Goal: Find specific page/section: Find specific page/section

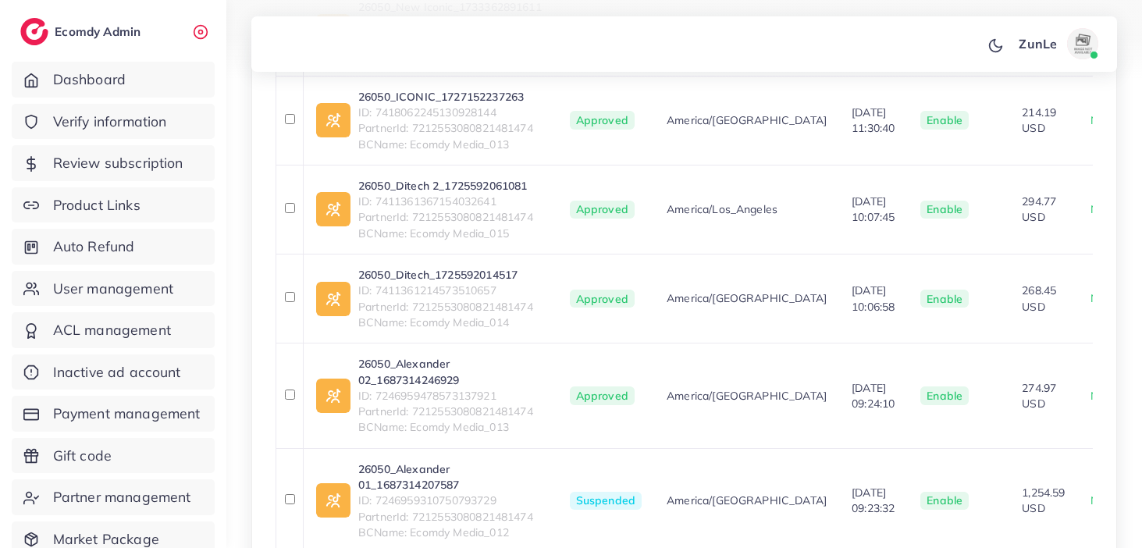
scroll to position [638, 0]
click at [475, 182] on link "26050_Ditech 2_1725592061081" at bounding box center [445, 188] width 175 height 16
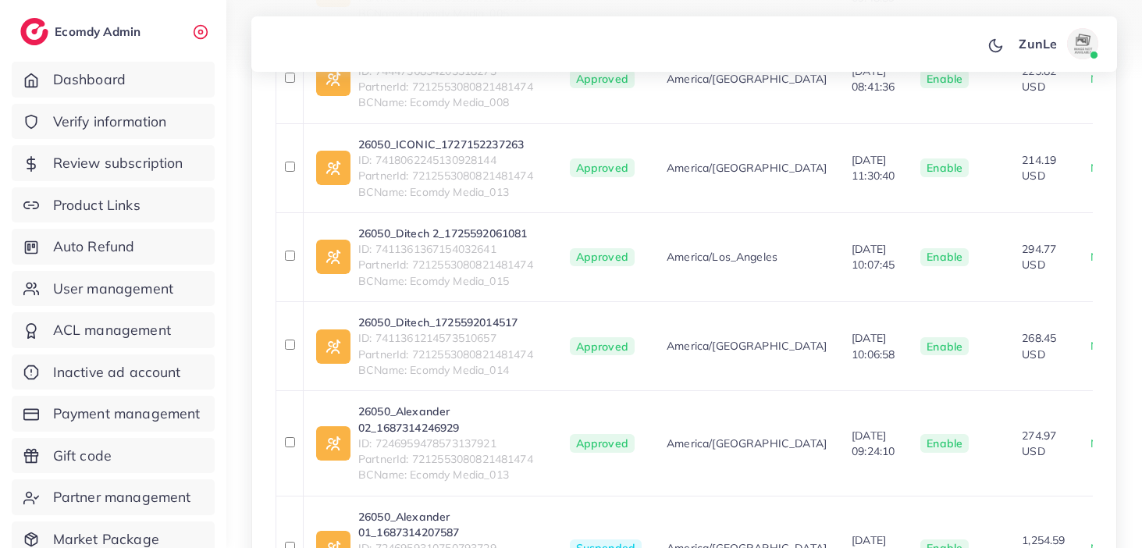
scroll to position [600, 0]
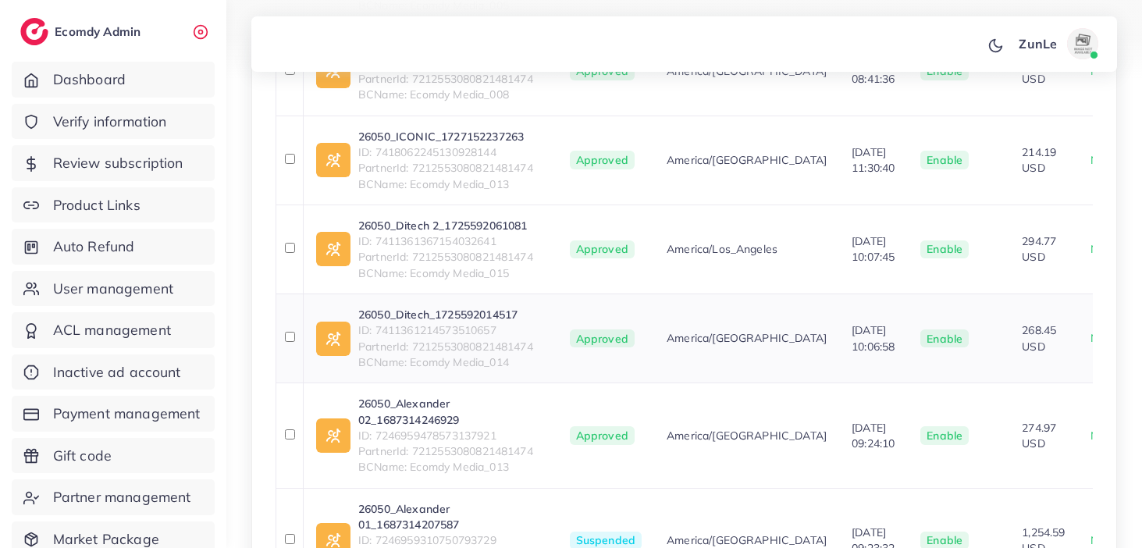
click at [454, 308] on link "26050_Ditech_1725592014517" at bounding box center [445, 315] width 175 height 16
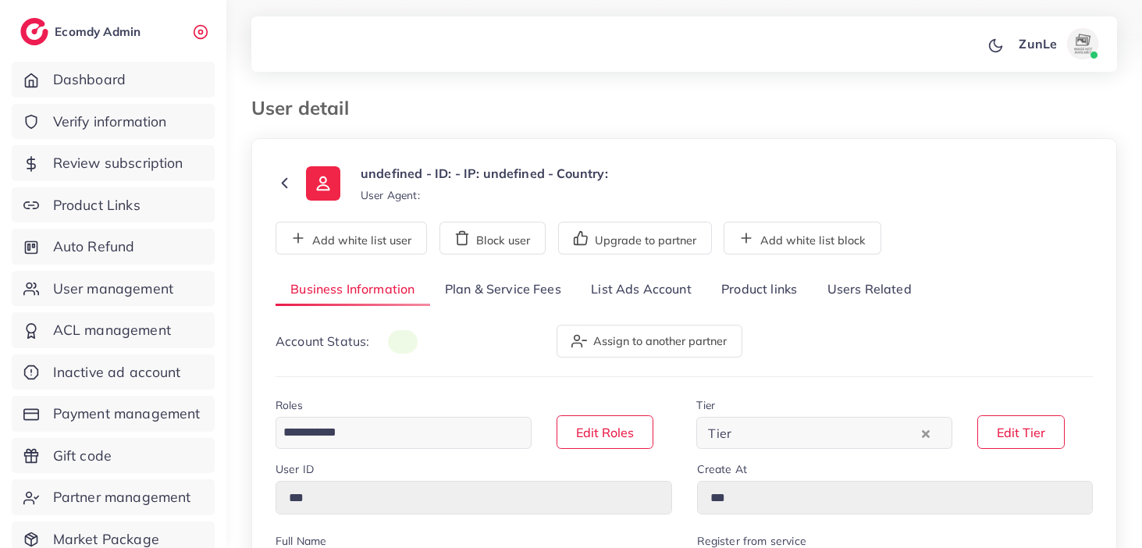
click at [647, 292] on link "List Ads Account" at bounding box center [641, 290] width 130 height 34
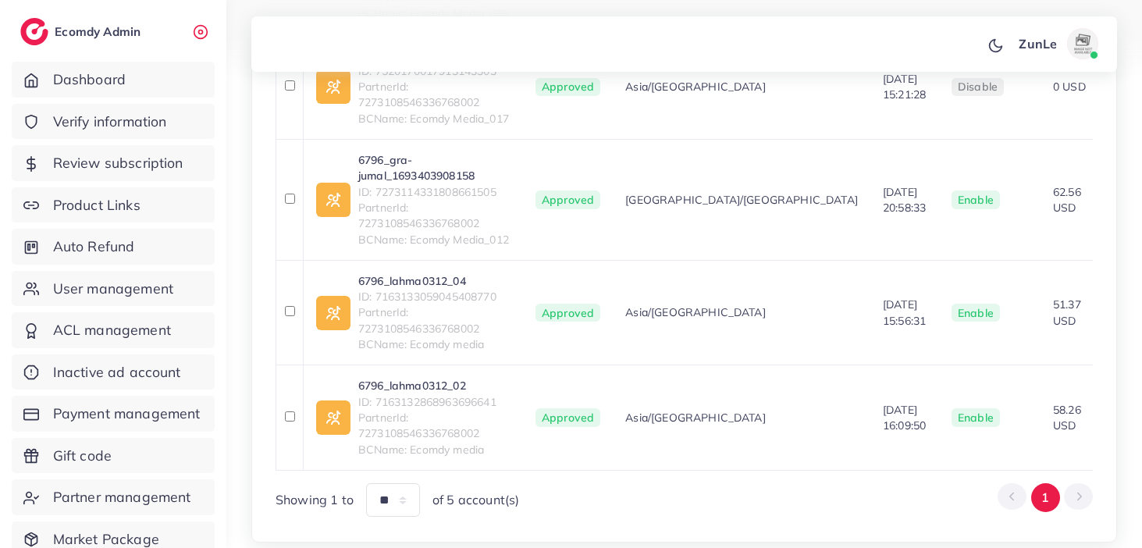
scroll to position [492, 0]
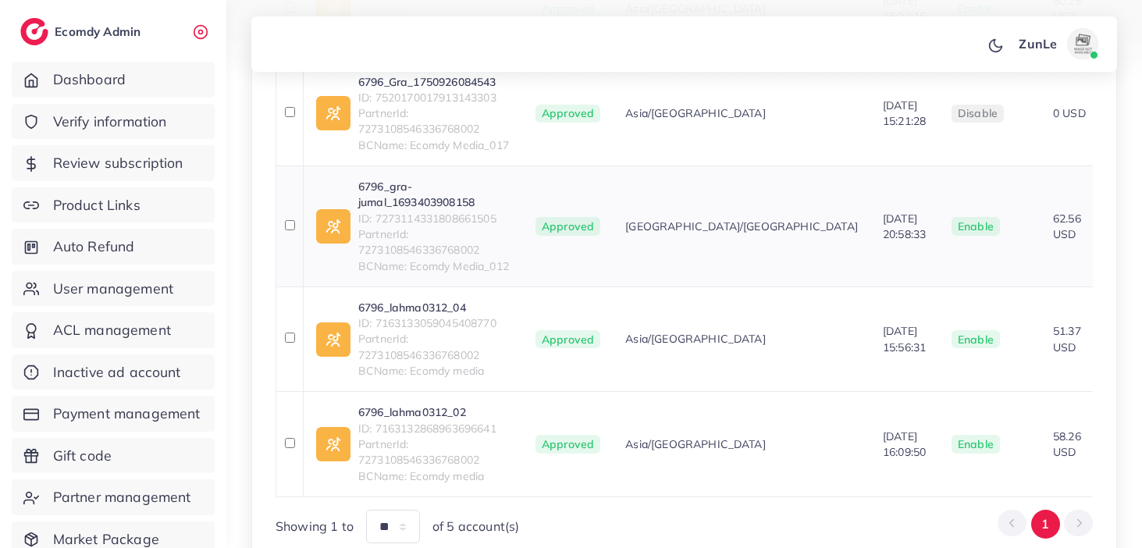
click at [438, 198] on link "6796_gra-jumal_1693403908158" at bounding box center [434, 195] width 152 height 32
